Goal: Navigation & Orientation: Find specific page/section

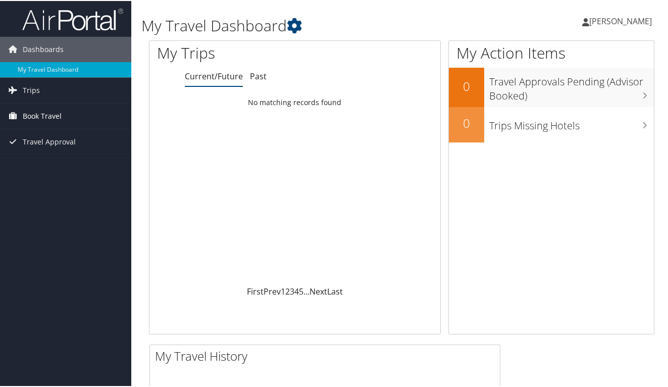
click at [39, 116] on span "Book Travel" at bounding box center [42, 115] width 39 height 25
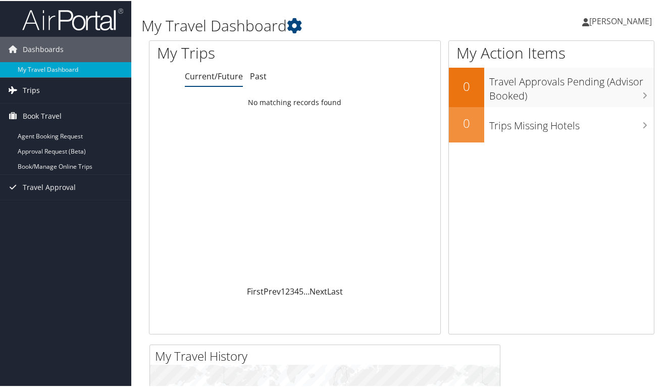
click at [30, 90] on span "Trips" at bounding box center [31, 89] width 17 height 25
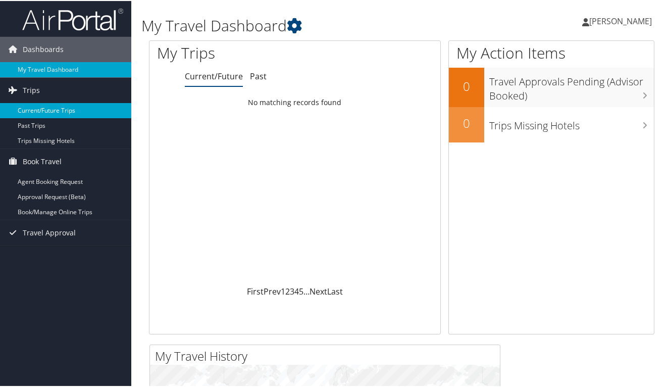
click at [35, 108] on link "Current/Future Trips" at bounding box center [65, 109] width 131 height 15
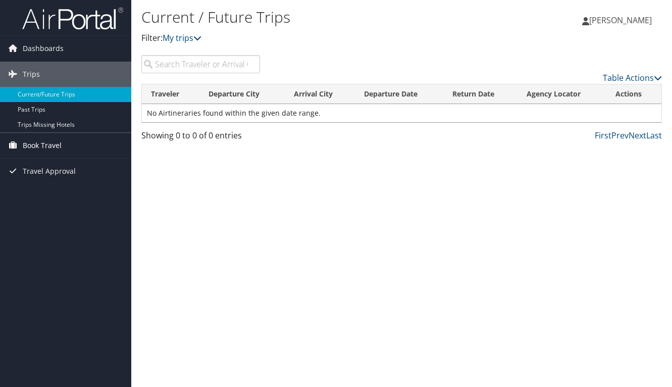
click at [53, 142] on span "Book Travel" at bounding box center [42, 145] width 39 height 25
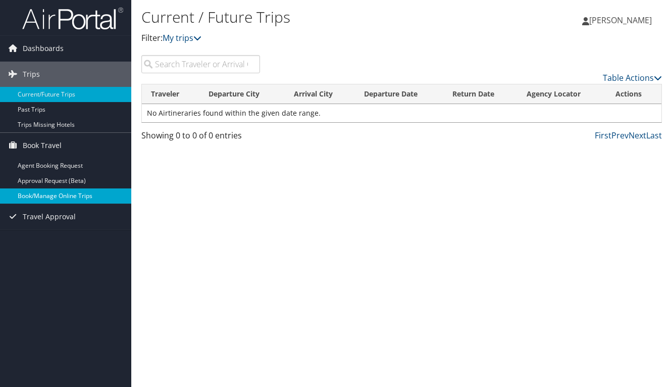
click at [56, 200] on link "Book/Manage Online Trips" at bounding box center [65, 195] width 131 height 15
click at [62, 198] on link "Book/Manage Online Trips" at bounding box center [65, 195] width 131 height 15
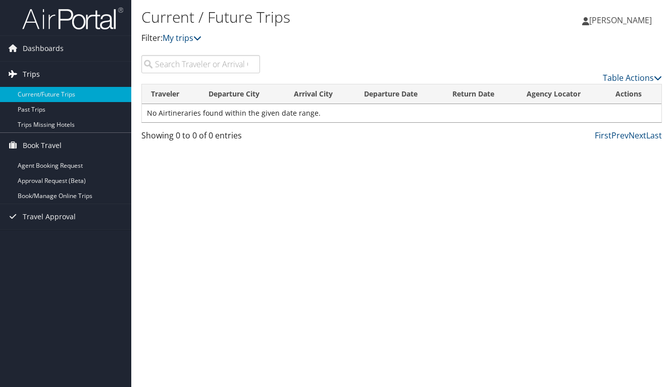
click at [28, 73] on span "Trips" at bounding box center [31, 74] width 17 height 25
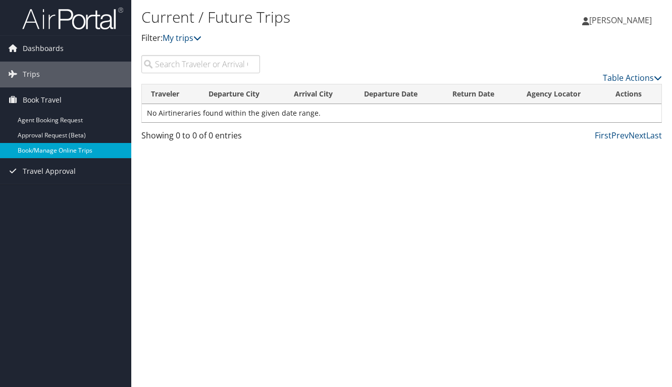
click at [33, 150] on link "Book/Manage Online Trips" at bounding box center [65, 150] width 131 height 15
click at [186, 35] on link "My trips" at bounding box center [182, 37] width 39 height 11
click at [42, 173] on span "Travel Approval" at bounding box center [49, 171] width 53 height 25
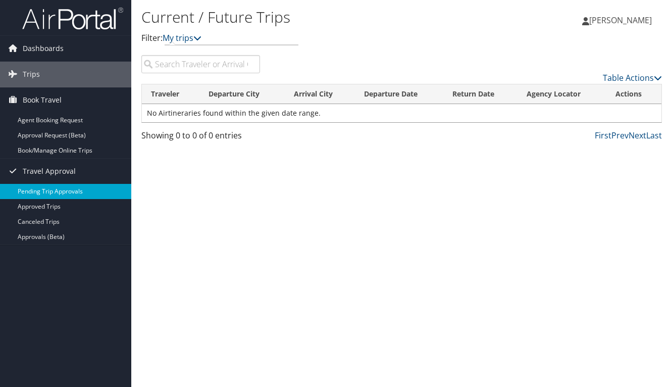
click at [45, 190] on link "Pending Trip Approvals" at bounding box center [65, 191] width 131 height 15
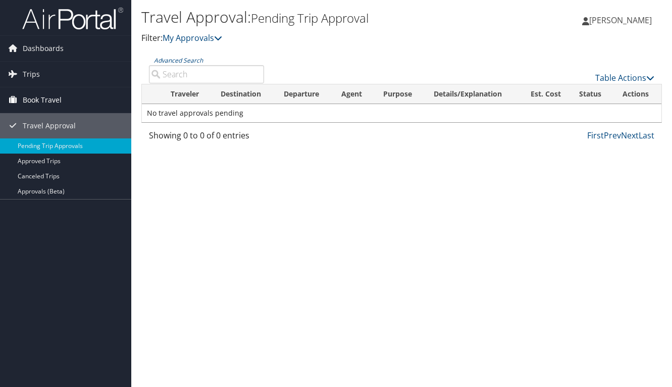
click at [51, 100] on span "Book Travel" at bounding box center [42, 99] width 39 height 25
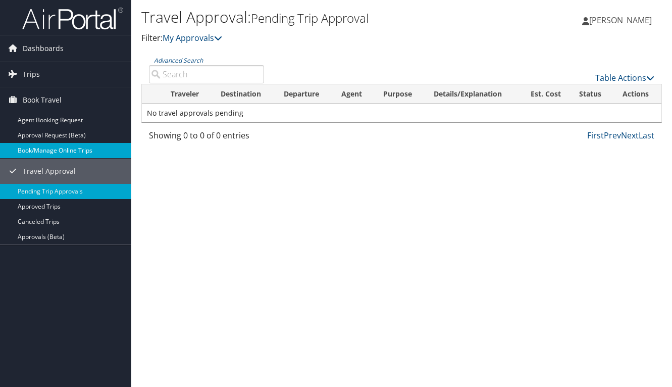
click at [41, 156] on link "Book/Manage Online Trips" at bounding box center [65, 150] width 131 height 15
click at [41, 151] on link "Book/Manage Online Trips" at bounding box center [65, 150] width 131 height 15
